Goal: Information Seeking & Learning: Learn about a topic

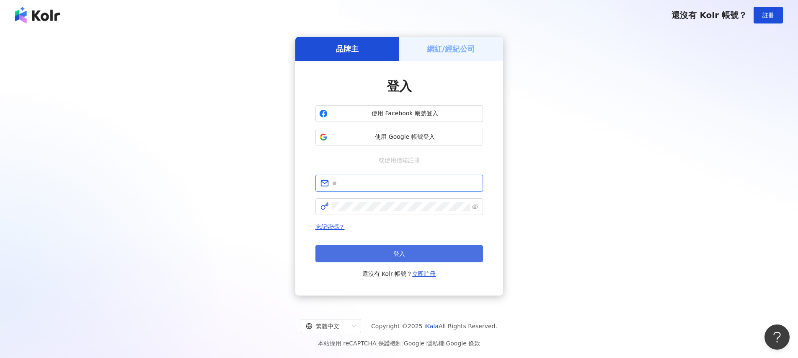
type input "**********"
click at [391, 250] on button "登入" at bounding box center [400, 253] width 168 height 17
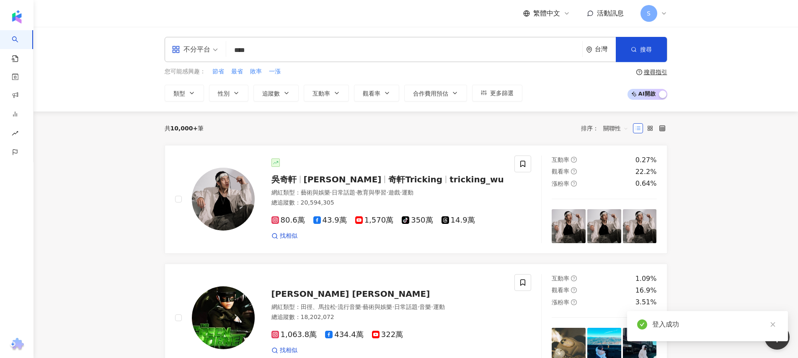
type input "***"
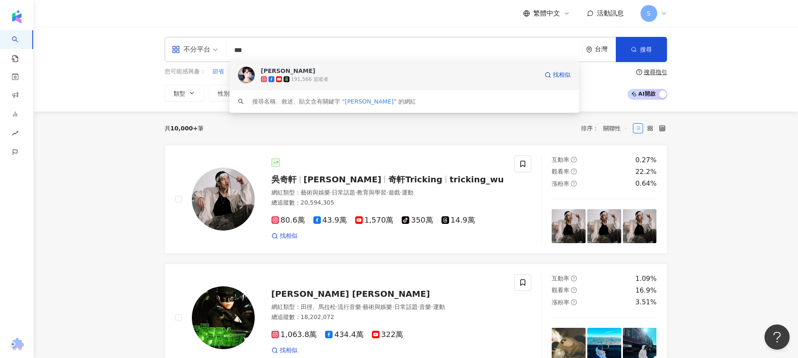
click at [352, 67] on span "[PERSON_NAME]" at bounding box center [399, 71] width 277 height 8
